Goal: Task Accomplishment & Management: Use online tool/utility

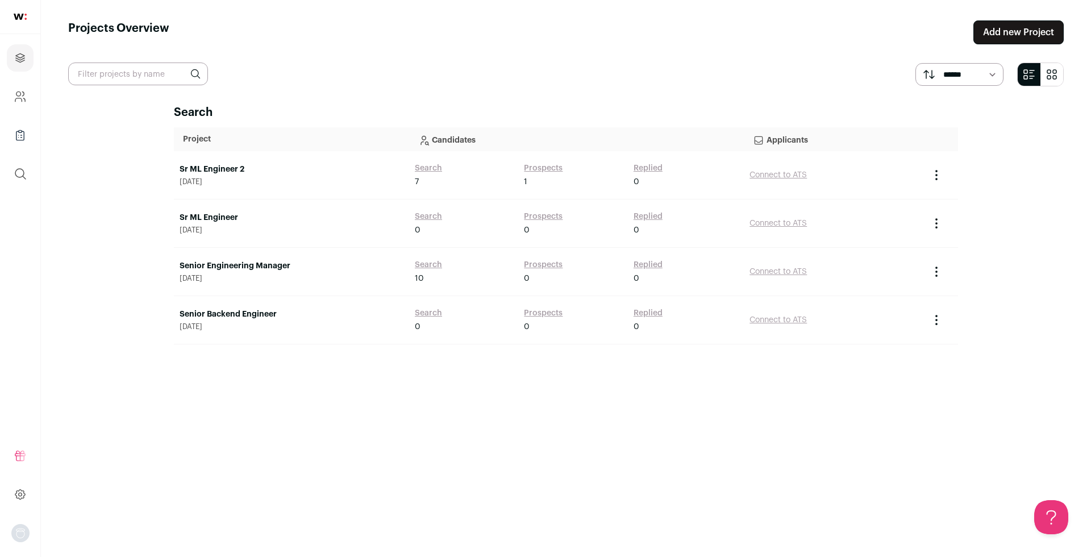
click at [205, 165] on link "Sr ML Engineer 2" at bounding box center [292, 169] width 224 height 11
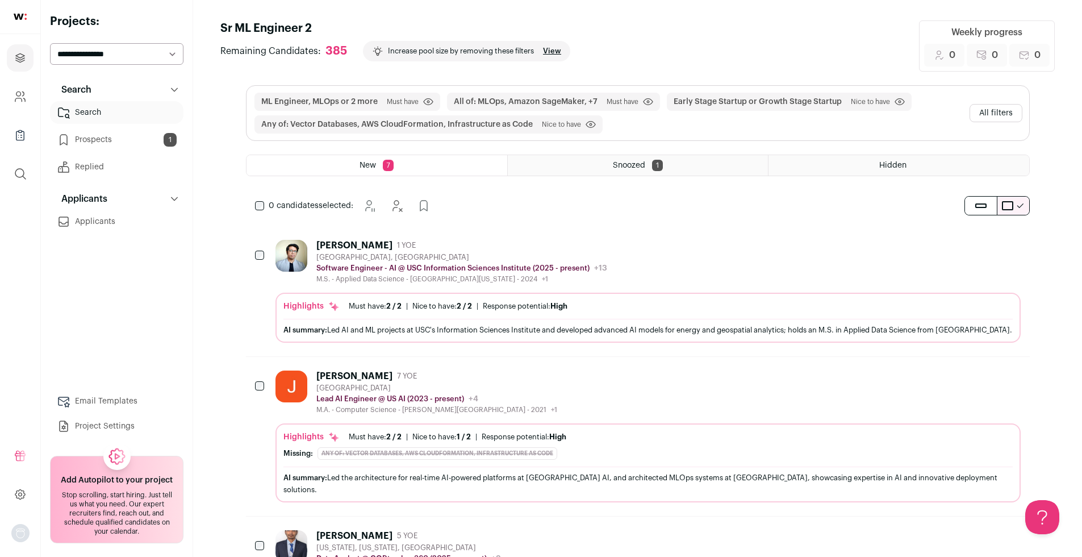
click at [671, 164] on div "Snoozed 1" at bounding box center [638, 165] width 260 height 20
click at [945, 168] on div "Hidden" at bounding box center [899, 165] width 260 height 20
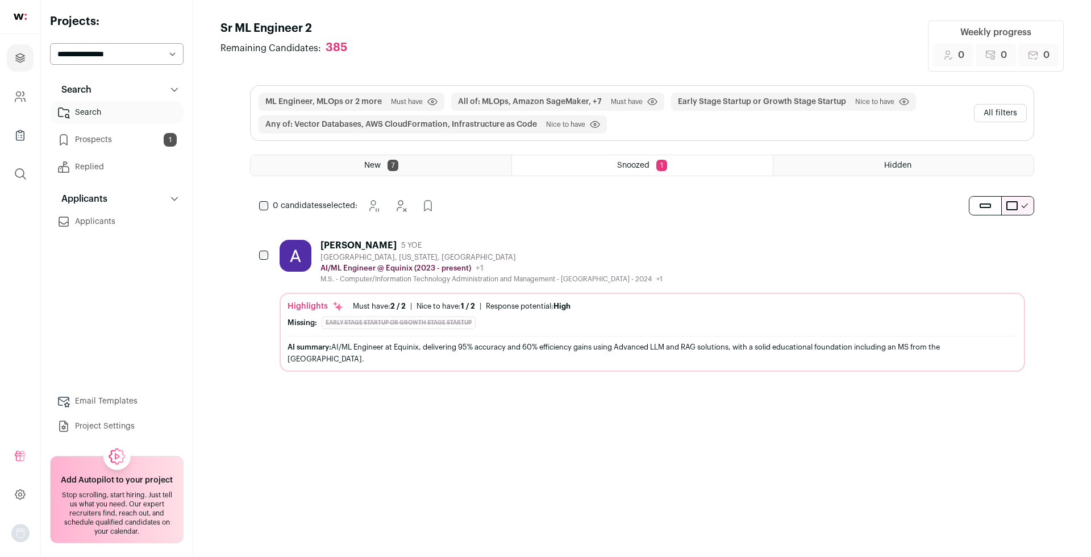
click at [445, 170] on div "New 7" at bounding box center [381, 165] width 261 height 20
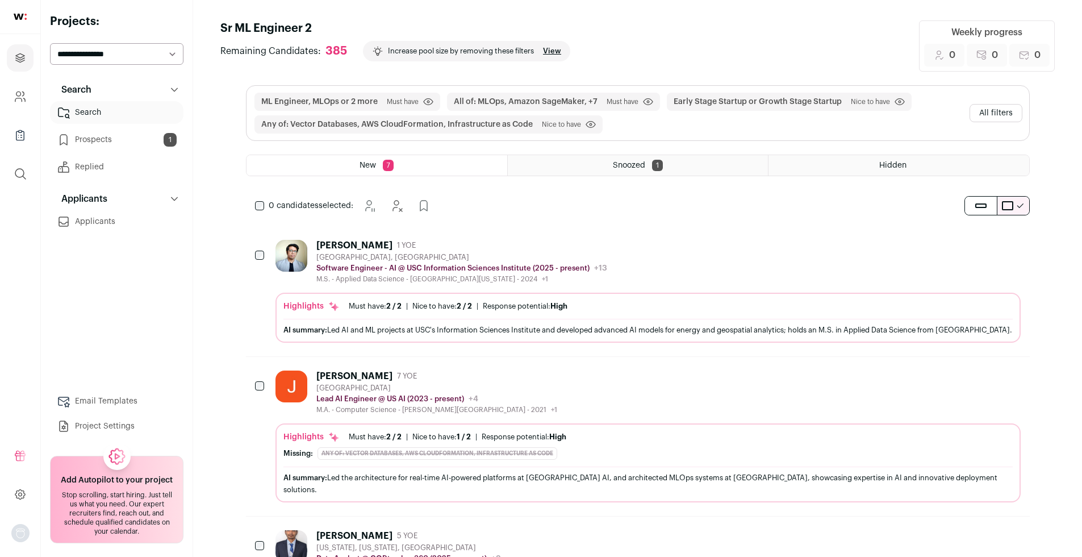
click at [151, 52] on select "**********" at bounding box center [117, 54] width 134 height 22
click at [22, 9] on link at bounding box center [20, 17] width 40 height 34
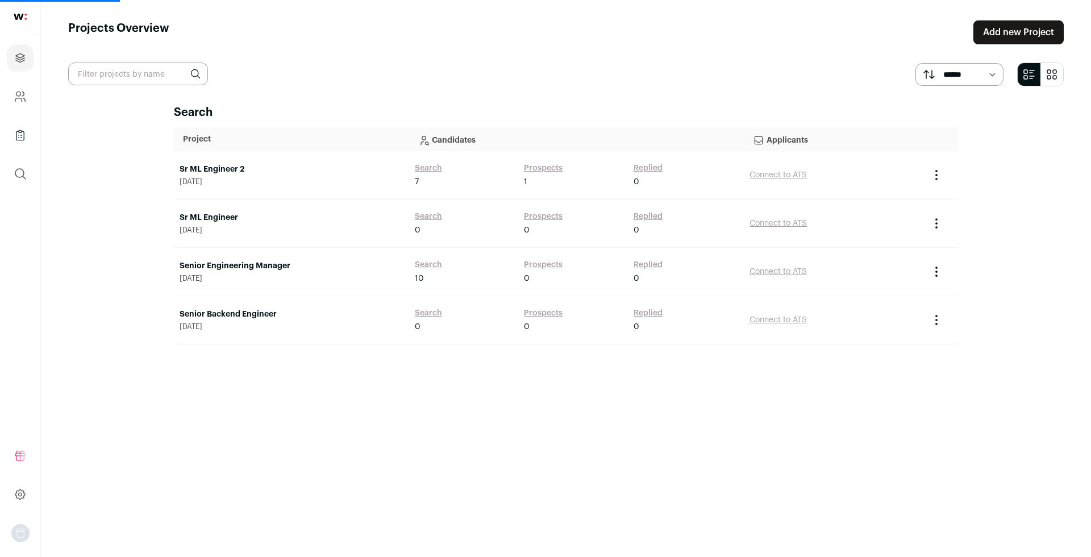
click at [431, 168] on link "Search" at bounding box center [428, 168] width 27 height 11
click at [417, 163] on link "Search" at bounding box center [428, 168] width 27 height 11
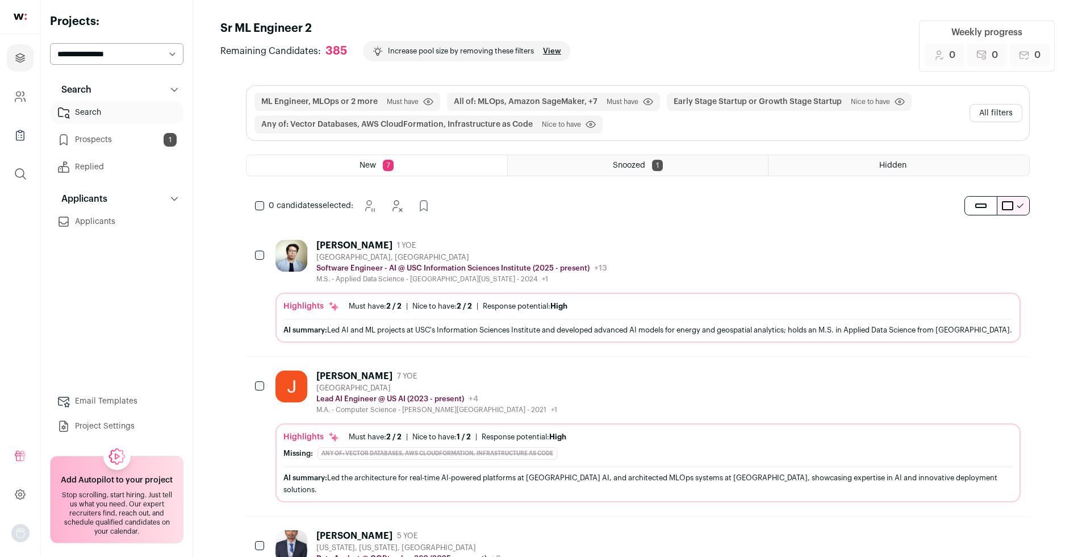
click at [548, 127] on span "Nice to have" at bounding box center [561, 124] width 39 height 9
click at [974, 111] on button "All filters" at bounding box center [996, 113] width 53 height 18
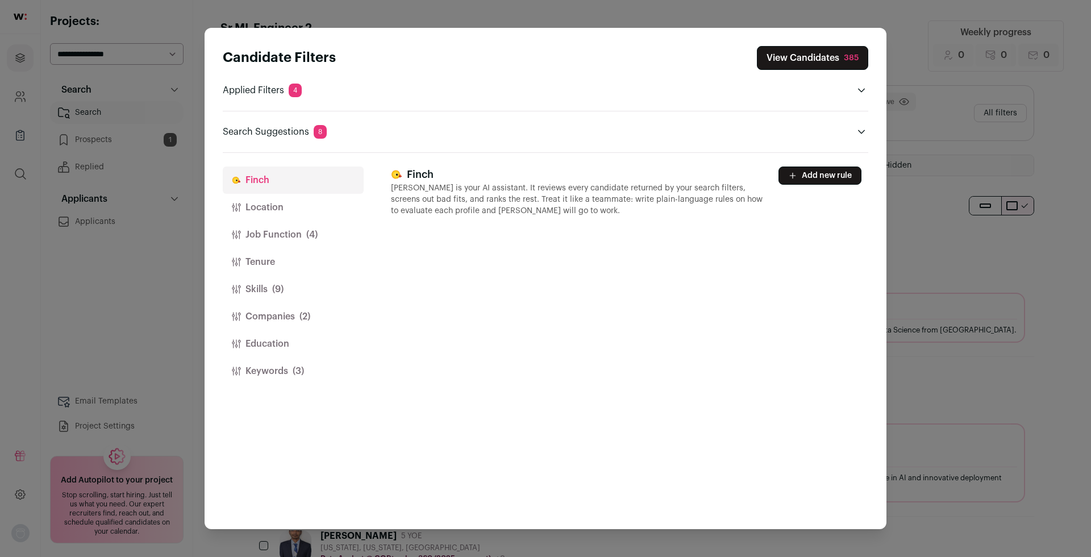
click at [299, 206] on button "Location" at bounding box center [293, 207] width 141 height 27
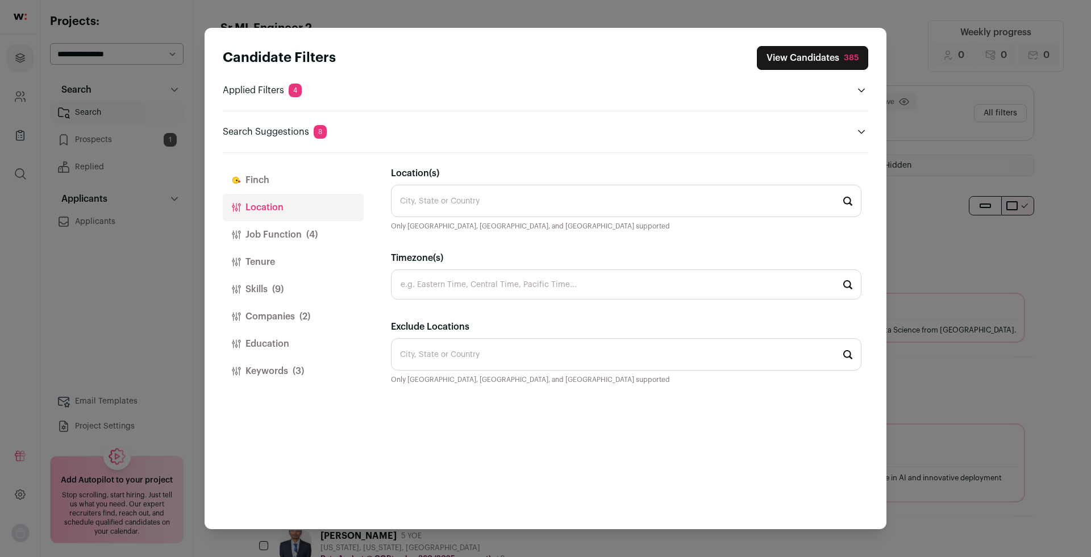
click at [511, 199] on input "Location(s)" at bounding box center [626, 201] width 470 height 32
type input "Philippines"
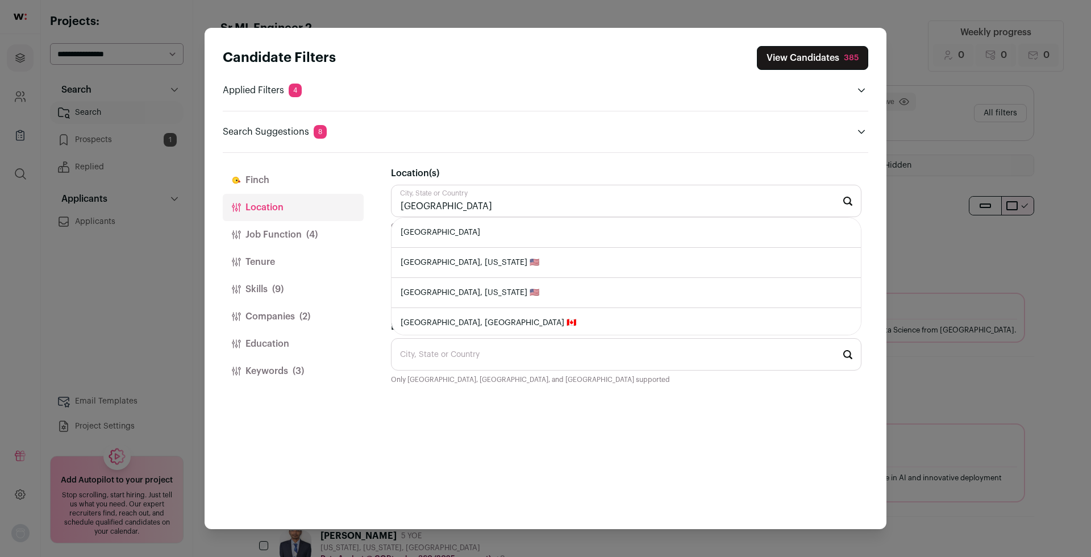
type input "Canada"
click at [464, 231] on li "Canada" at bounding box center [626, 233] width 469 height 30
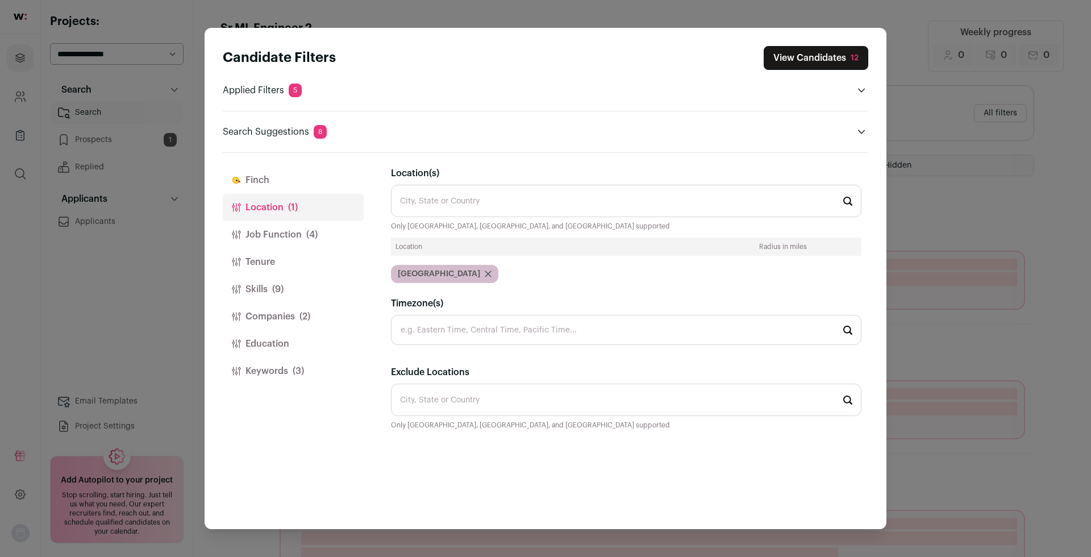
click at [823, 64] on button "View Candidates 12" at bounding box center [816, 58] width 105 height 24
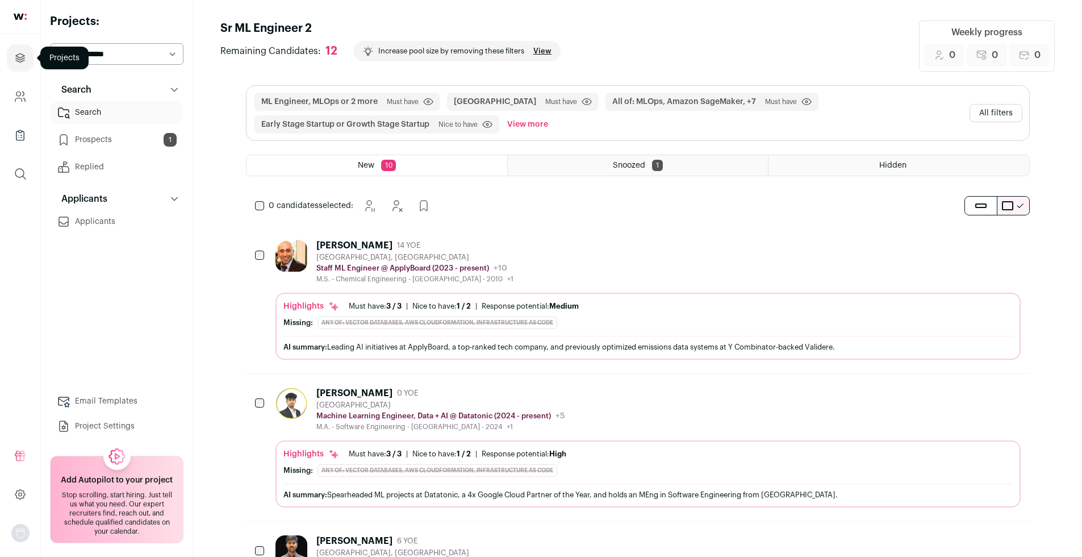
click at [29, 57] on link "Projects" at bounding box center [20, 57] width 27 height 27
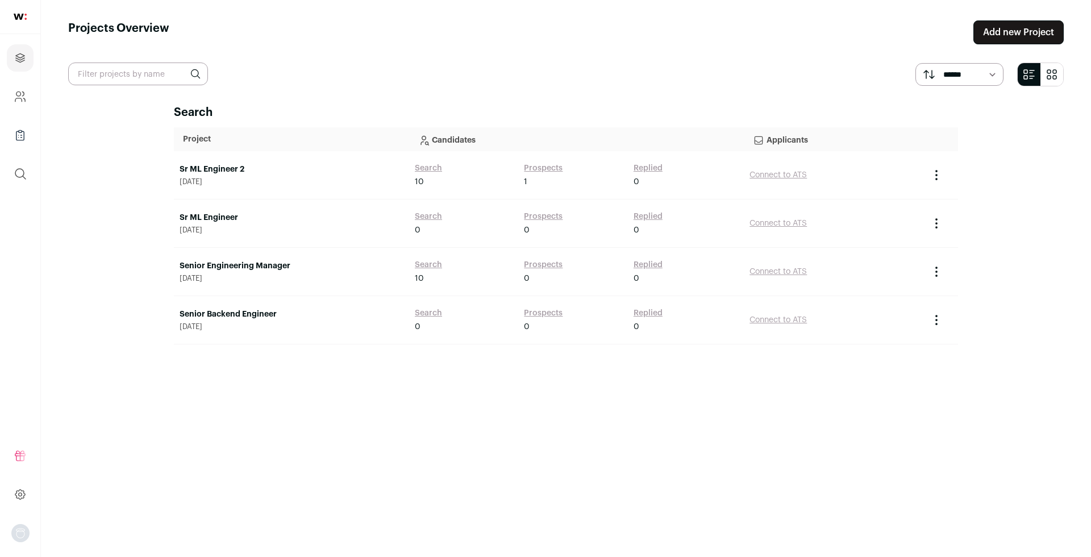
click at [432, 169] on link "Search" at bounding box center [428, 168] width 27 height 11
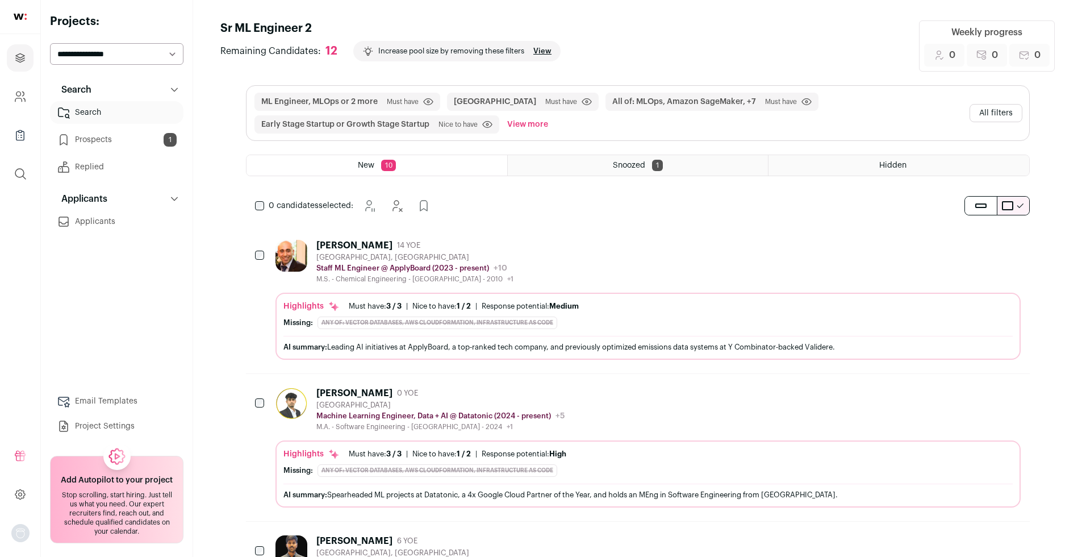
click at [530, 123] on button "View more" at bounding box center [527, 124] width 45 height 18
click at [545, 103] on span "Must have" at bounding box center [561, 101] width 32 height 9
click at [468, 101] on button "Canada" at bounding box center [495, 101] width 82 height 11
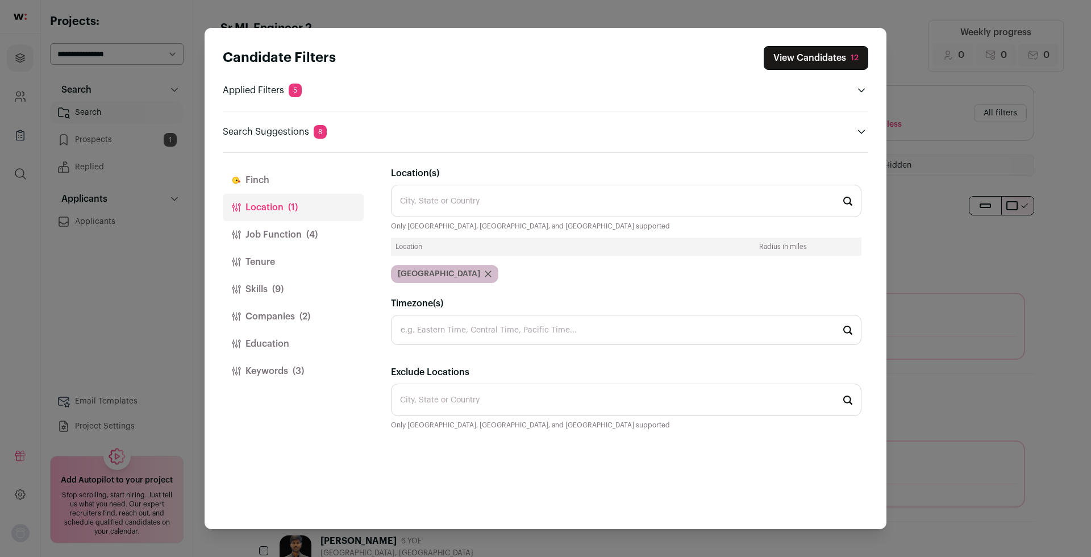
click at [440, 275] on div "Canada" at bounding box center [444, 274] width 107 height 18
click at [485, 273] on icon "Close modal via background" at bounding box center [488, 273] width 7 height 7
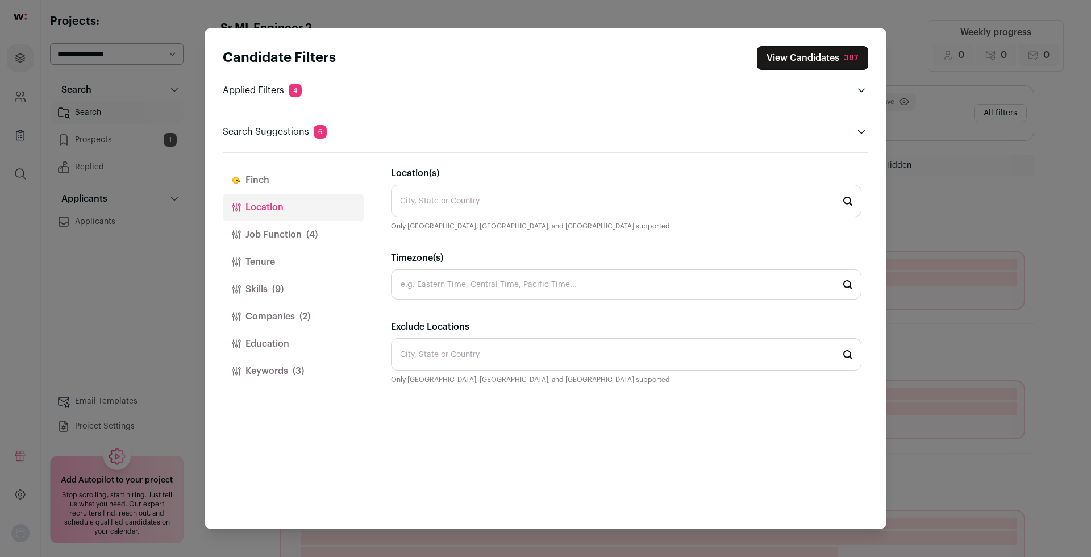
click at [839, 56] on button "View Candidates 387" at bounding box center [812, 58] width 111 height 24
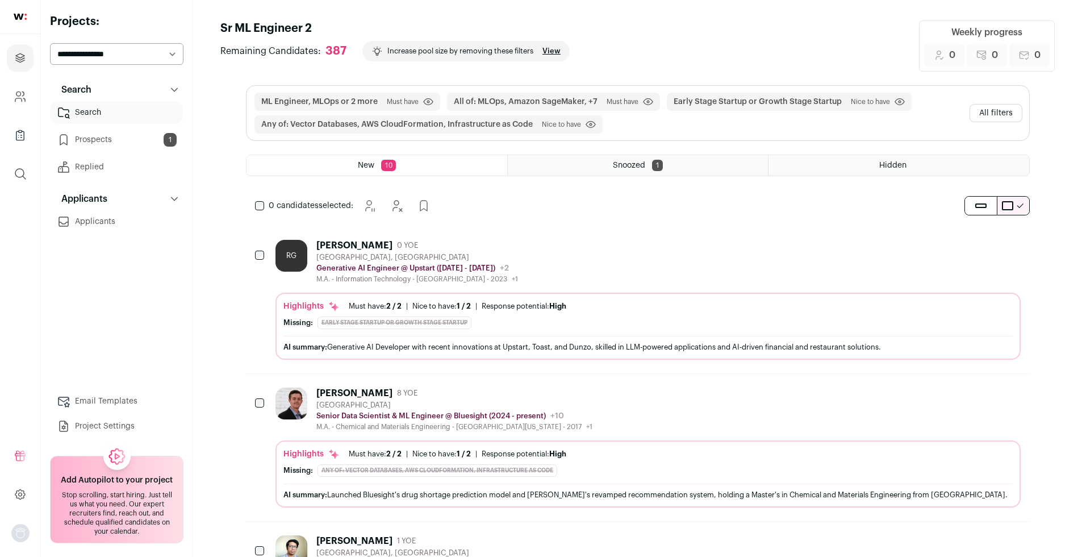
click at [28, 15] on link at bounding box center [20, 17] width 40 height 34
